Goal: Task Accomplishment & Management: Use online tool/utility

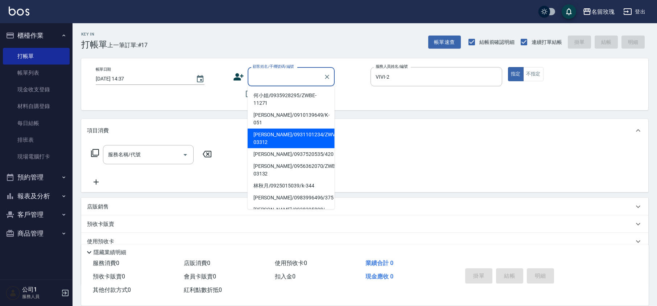
click at [236, 73] on icon at bounding box center [238, 76] width 11 height 11
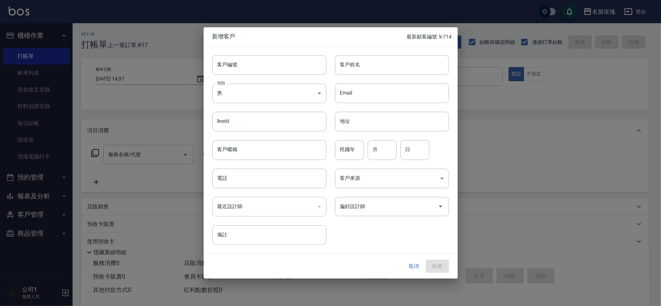
click at [415, 270] on button "取消" at bounding box center [413, 266] width 23 height 13
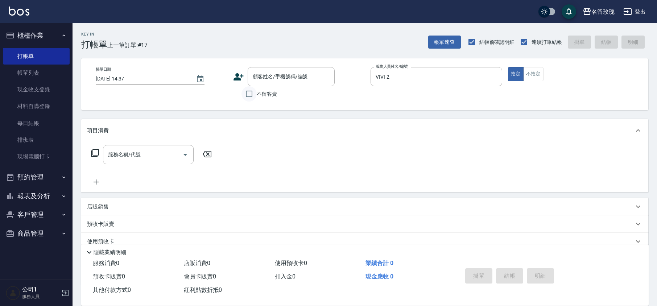
click at [253, 94] on input "不留客資" at bounding box center [249, 93] width 15 height 15
checkbox input "true"
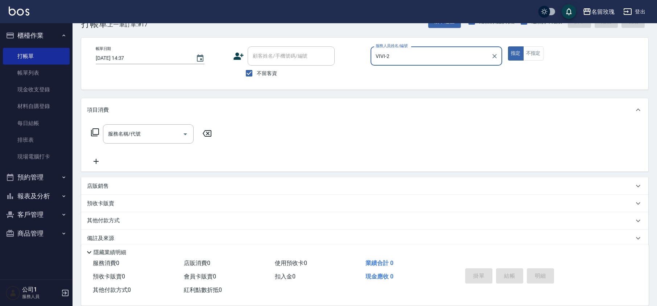
scroll to position [30, 0]
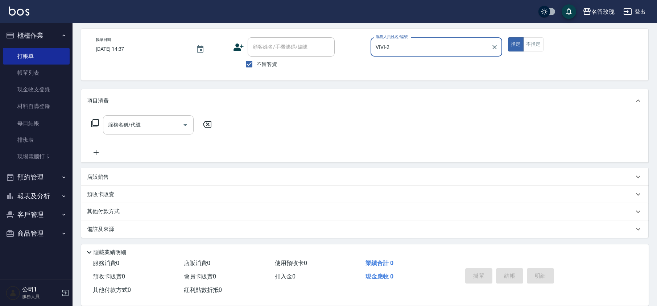
click at [151, 127] on input "服務名稱/代號" at bounding box center [142, 125] width 73 height 13
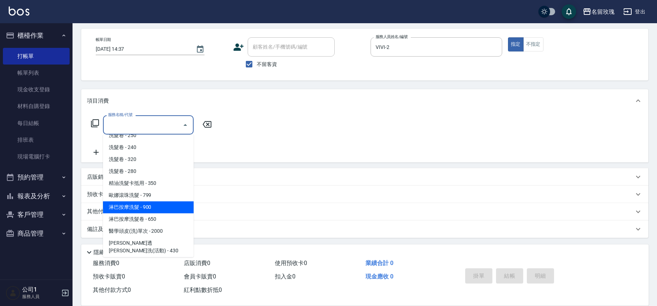
scroll to position [145, 0]
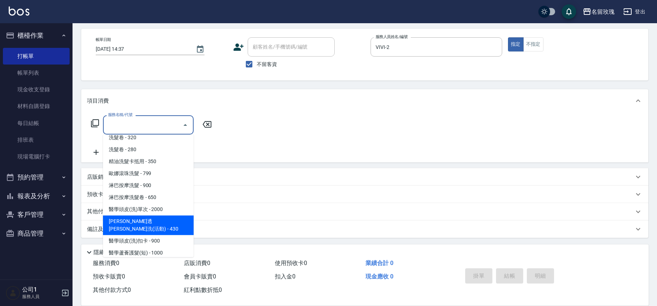
click at [168, 215] on span "[PERSON_NAME]透[PERSON_NAME]洗(活動) - 430" at bounding box center [148, 225] width 91 height 20
type input "[PERSON_NAME]透[PERSON_NAME]洗(活動)(228)"
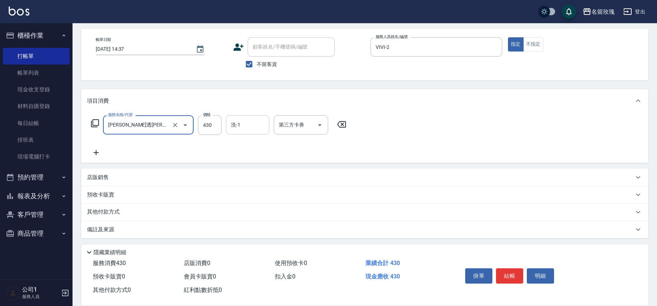
click at [241, 126] on input "洗-1" at bounding box center [247, 125] width 37 height 13
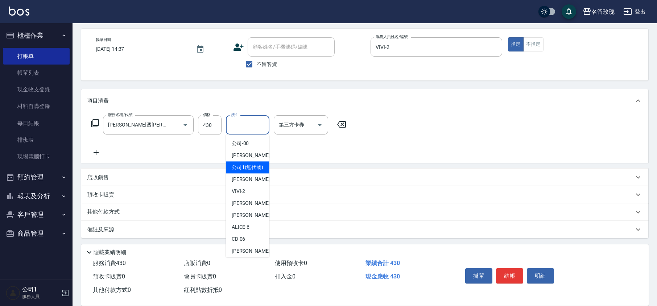
scroll to position [143, 0]
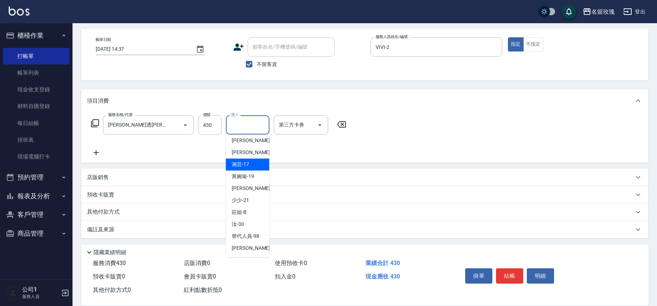
click at [242, 163] on span "湘芸 -17" at bounding box center [240, 165] width 17 height 8
type input "湘芸-17"
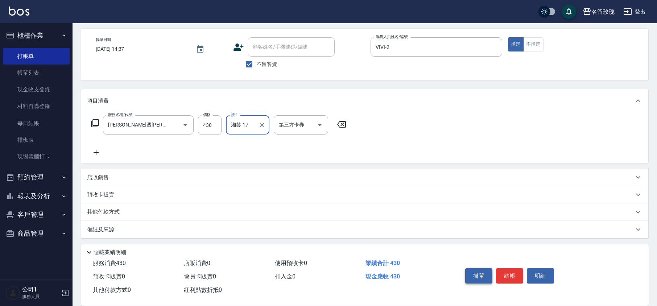
scroll to position [0, 0]
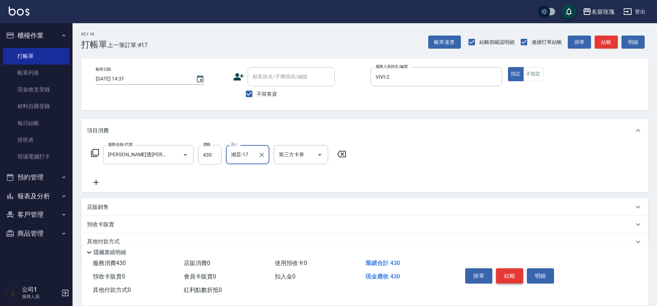
click at [517, 278] on button "結帳" at bounding box center [509, 275] width 27 height 15
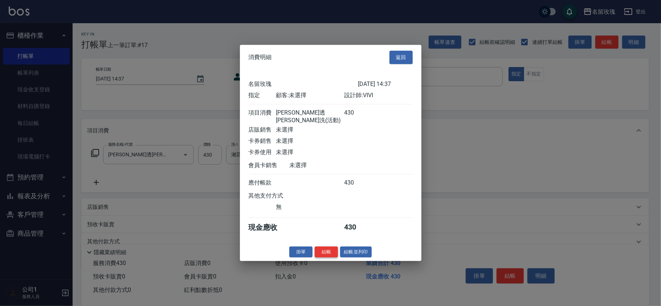
click at [329, 253] on button "結帳" at bounding box center [326, 251] width 23 height 11
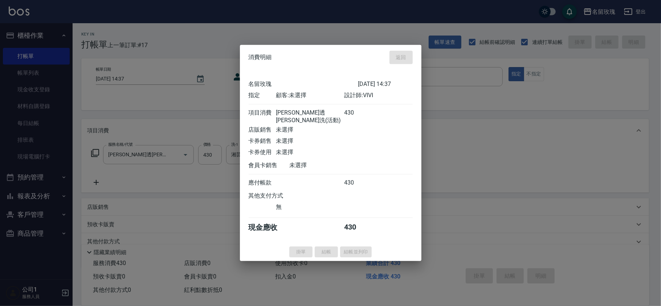
type input "[DATE] 15:27"
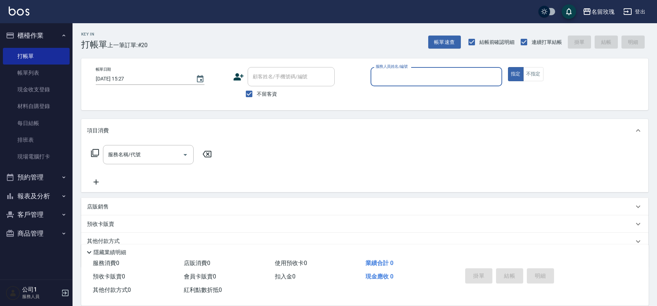
click at [237, 93] on div "不留客資" at bounding box center [284, 93] width 102 height 15
click at [263, 89] on label "不留客資" at bounding box center [260, 93] width 36 height 15
click at [257, 89] on input "不留客資" at bounding box center [249, 93] width 15 height 15
checkbox input "false"
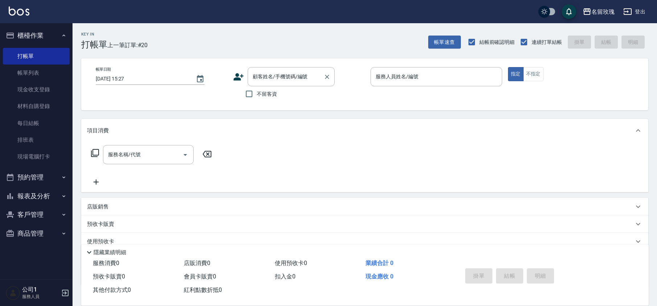
click at [266, 73] on div "顧客姓名/手機號碼/編號 顧客姓名/手機號碼/編號" at bounding box center [291, 76] width 87 height 19
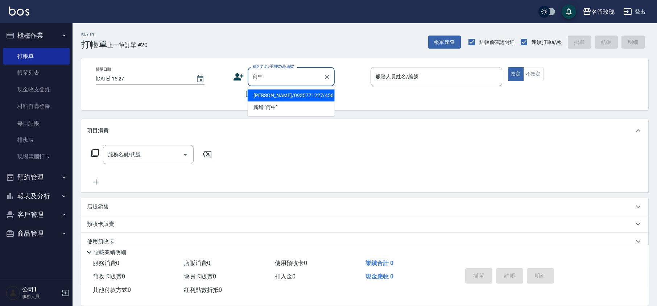
click at [281, 96] on li "[PERSON_NAME]/0935771227/456" at bounding box center [291, 96] width 87 height 12
type input "[PERSON_NAME]/0935771227/456"
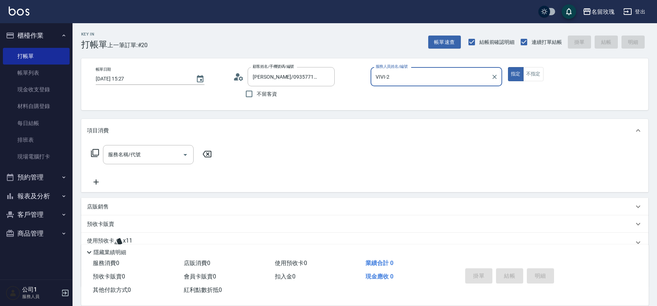
scroll to position [49, 0]
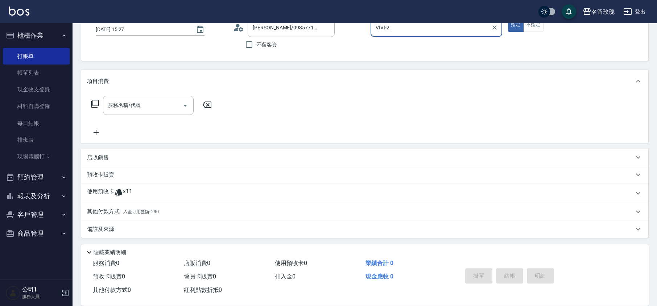
click at [405, 35] on div "VIVI-2 服務人員姓名/編號" at bounding box center [437, 27] width 132 height 19
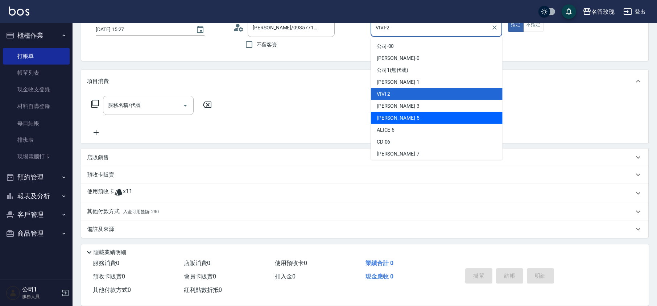
click at [398, 115] on div "[PERSON_NAME] -5" at bounding box center [437, 118] width 132 height 12
type input "[PERSON_NAME]-5"
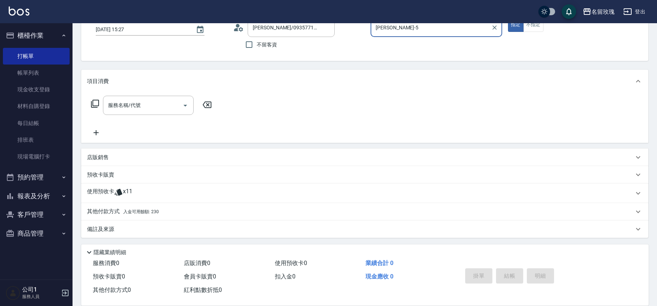
click at [115, 197] on p at bounding box center [118, 193] width 9 height 11
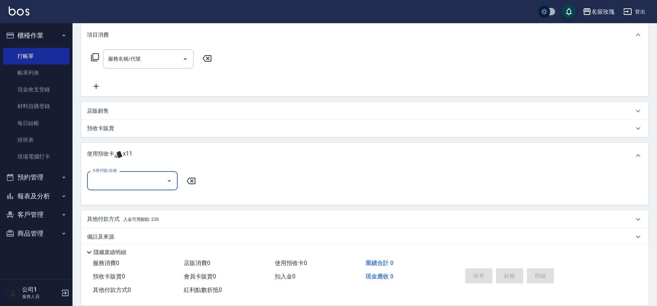
scroll to position [102, 0]
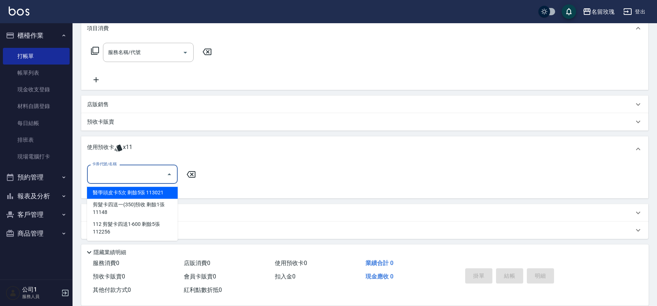
click at [160, 173] on input "卡券代號/名稱" at bounding box center [126, 174] width 73 height 13
click at [155, 189] on div "醫學頭皮卡5次 剩餘5張 113021" at bounding box center [132, 193] width 91 height 12
type input "醫學頭皮卡5次 113021"
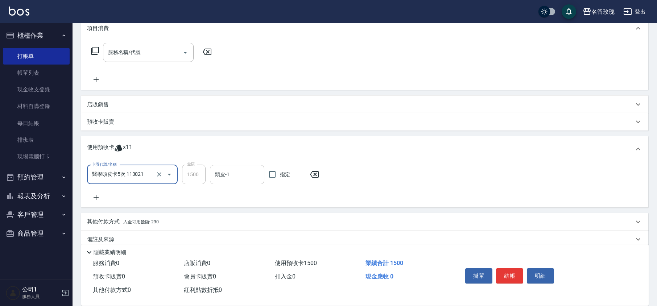
click at [221, 176] on input "頭皮-1" at bounding box center [237, 174] width 48 height 13
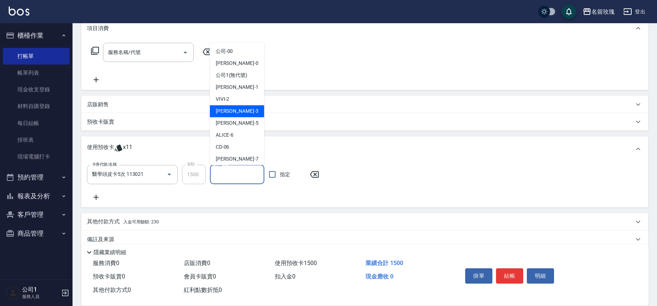
scroll to position [135, 0]
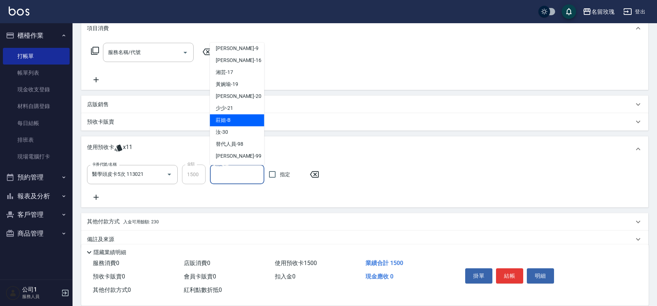
click at [237, 127] on div "汝 -30" at bounding box center [237, 133] width 54 height 12
type input "汝-30"
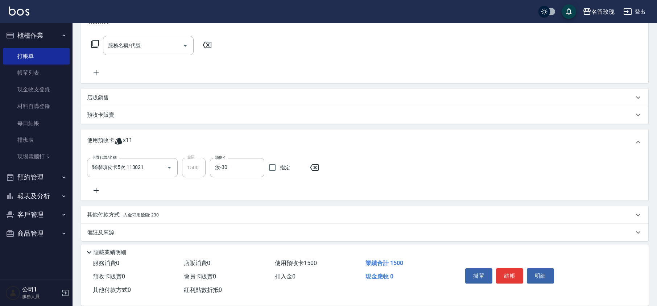
scroll to position [112, 0]
click at [284, 188] on div "卡券代號/名稱 醫學頭皮卡5次 113021 卡券代號/名稱 金額 1500 金額 頭皮-1 汝-30 頭皮-1 指定" at bounding box center [365, 173] width 556 height 37
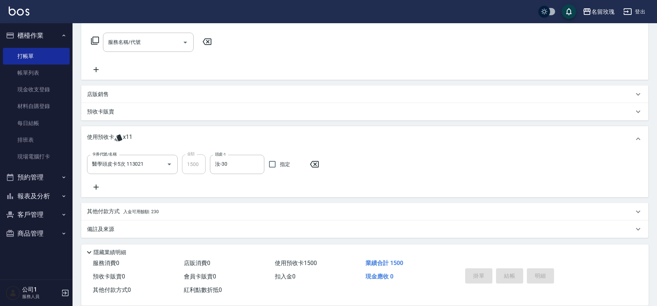
type input "[DATE] 15:35"
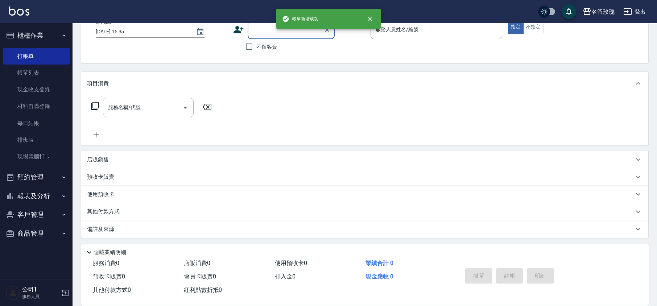
scroll to position [0, 0]
